Goal: Find specific page/section: Find specific page/section

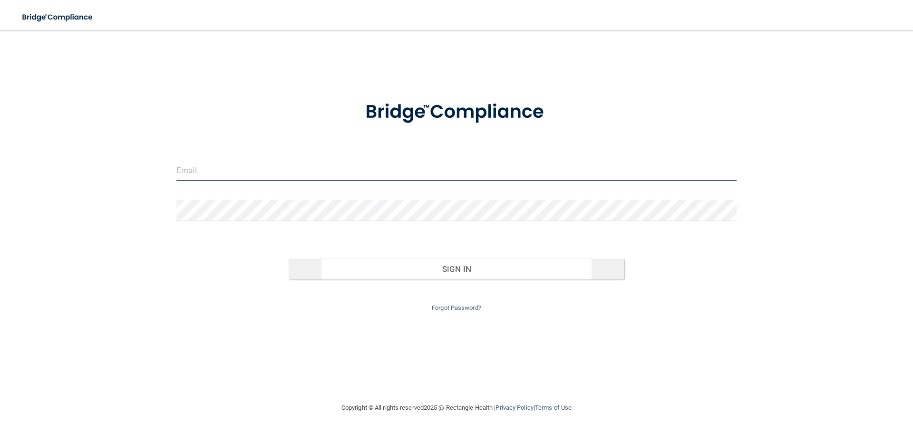
type input "[EMAIL_ADDRESS][DOMAIN_NAME]"
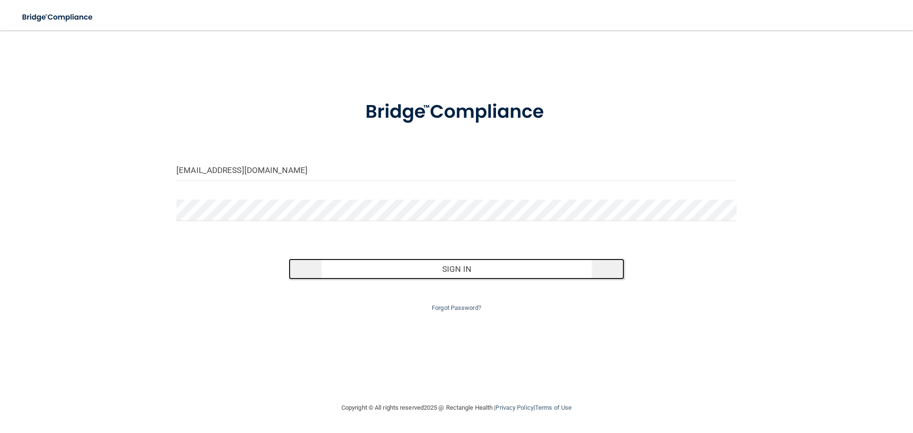
click at [358, 273] on button "Sign In" at bounding box center [457, 269] width 336 height 21
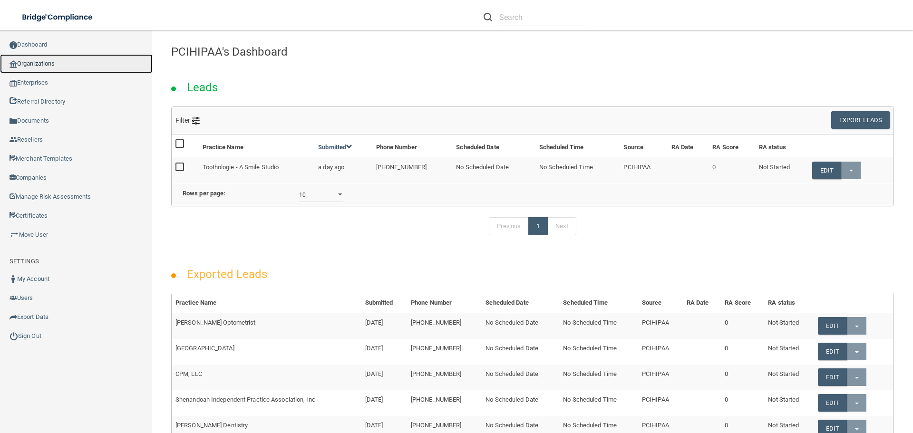
click at [89, 55] on link "Organizations" at bounding box center [76, 63] width 153 height 19
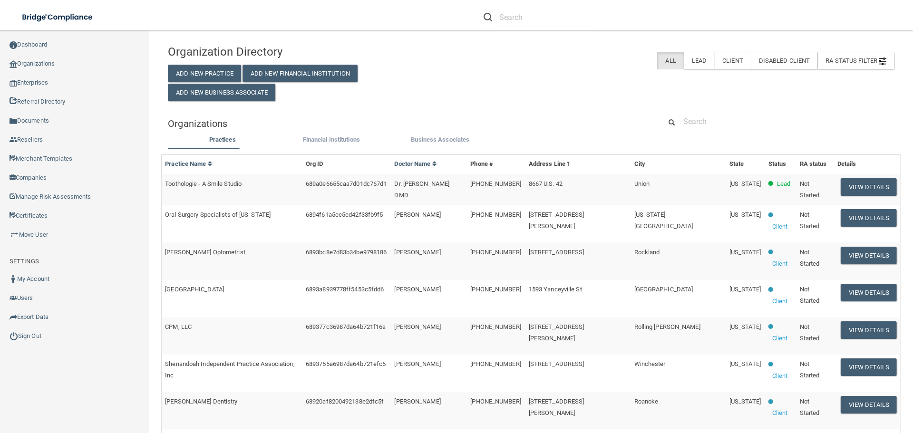
click at [672, 115] on div at bounding box center [777, 122] width 247 height 18
click at [708, 125] on input "text" at bounding box center [782, 122] width 199 height 18
paste input "[PERSON_NAME] DMD"
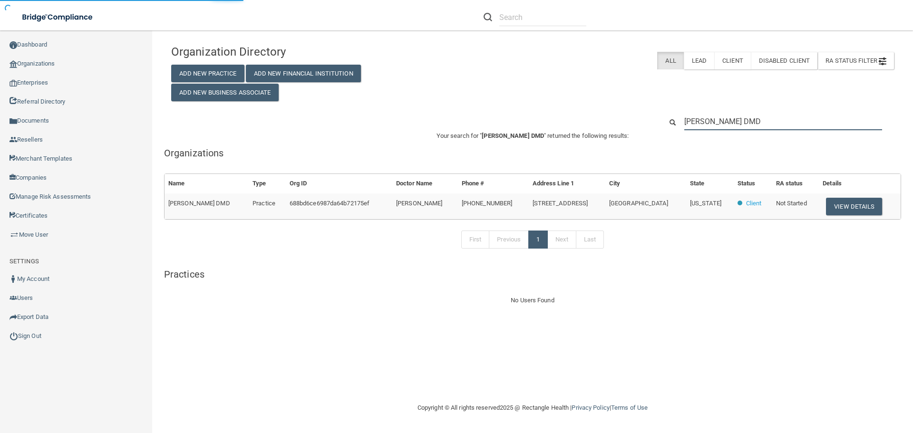
type input "[PERSON_NAME] DMD"
click at [876, 208] on td "View Details" at bounding box center [859, 206] width 82 height 26
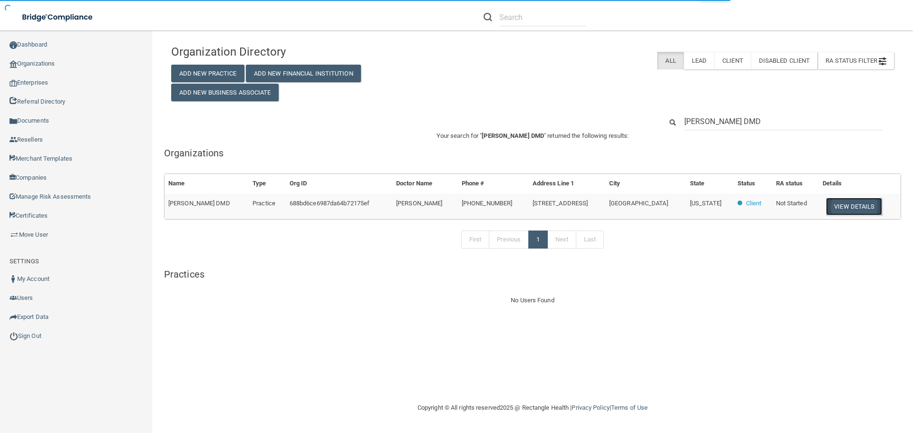
click at [862, 209] on button "View Details" at bounding box center [854, 207] width 56 height 18
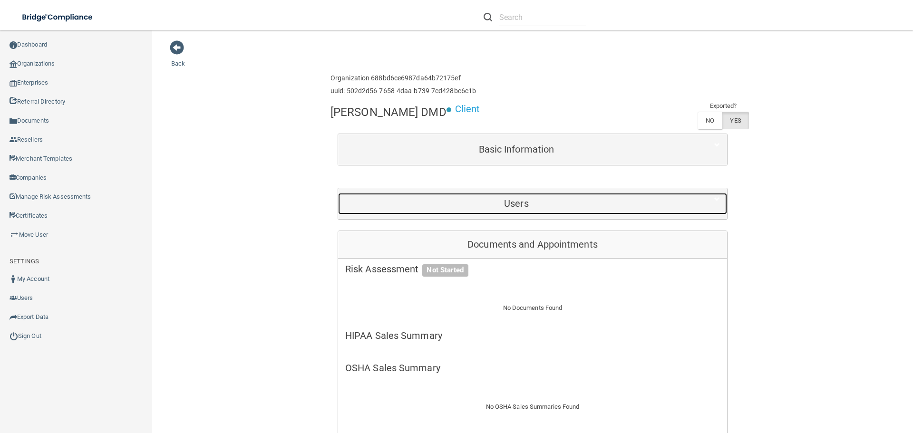
click at [569, 209] on div "Users" at bounding box center [516, 203] width 356 height 21
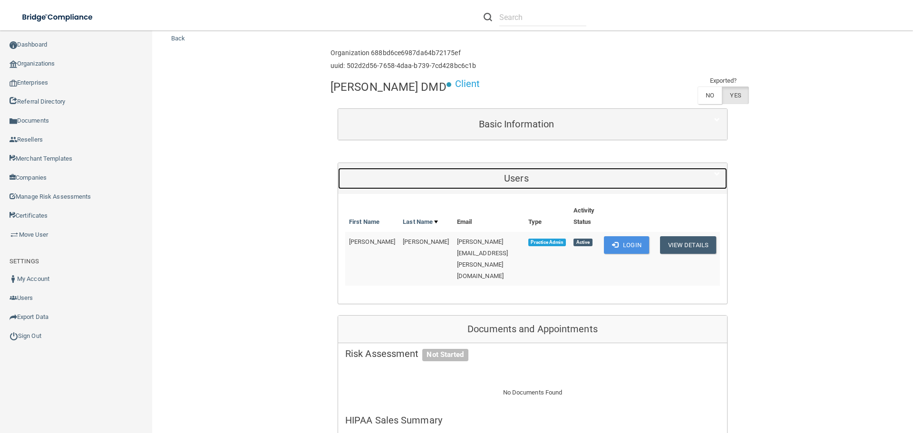
scroll to position [48, 0]
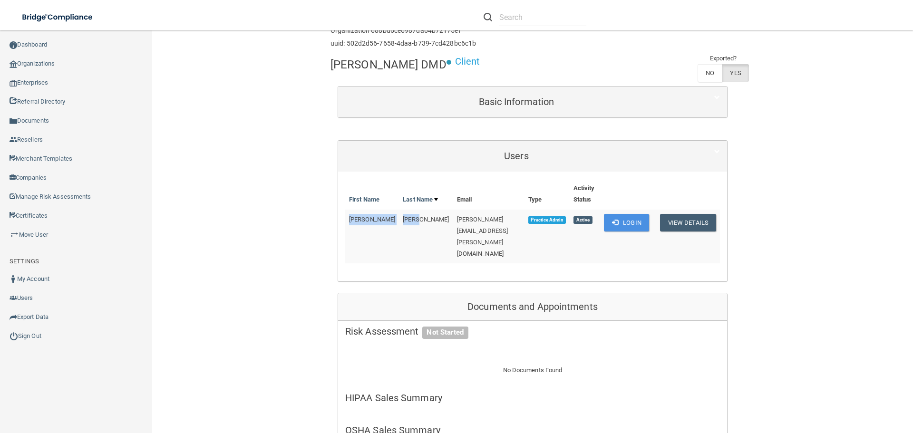
drag, startPoint x: 345, startPoint y: 227, endPoint x: 404, endPoint y: 221, distance: 59.3
click at [404, 221] on tr "[PERSON_NAME] [PERSON_NAME][EMAIL_ADDRESS][PERSON_NAME][DOMAIN_NAME] Practice A…" at bounding box center [532, 237] width 375 height 54
copy tr "[PERSON_NAME]"
